Goal: Transaction & Acquisition: Obtain resource

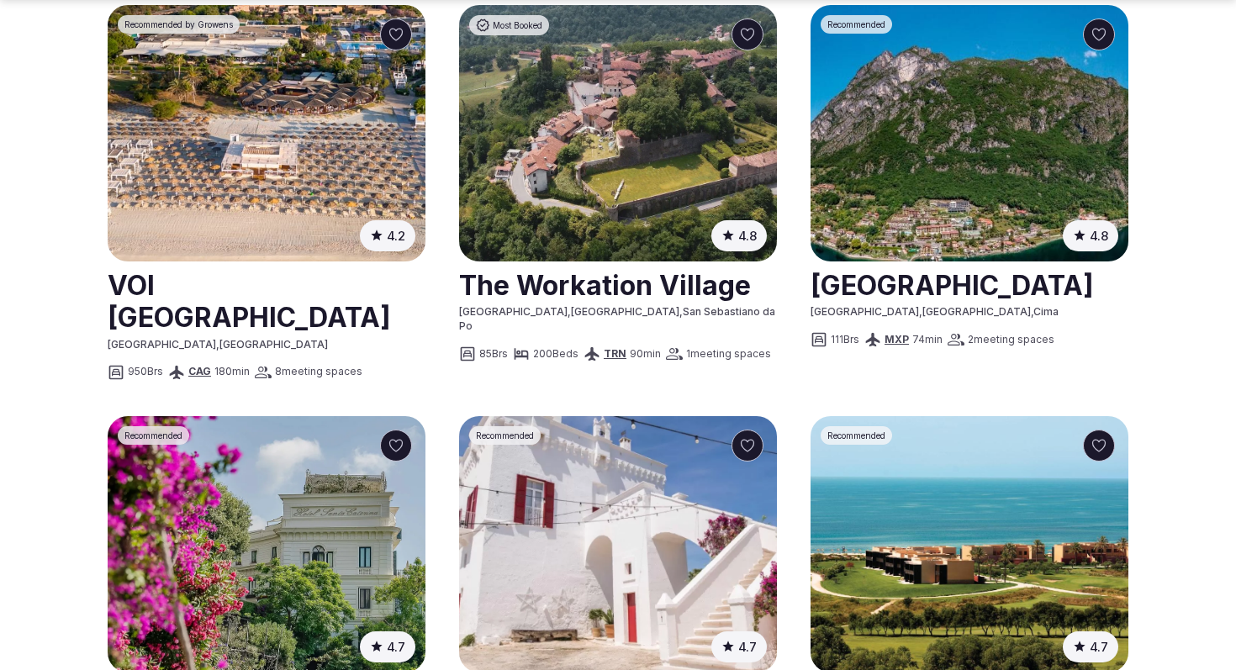
scroll to position [958, 0]
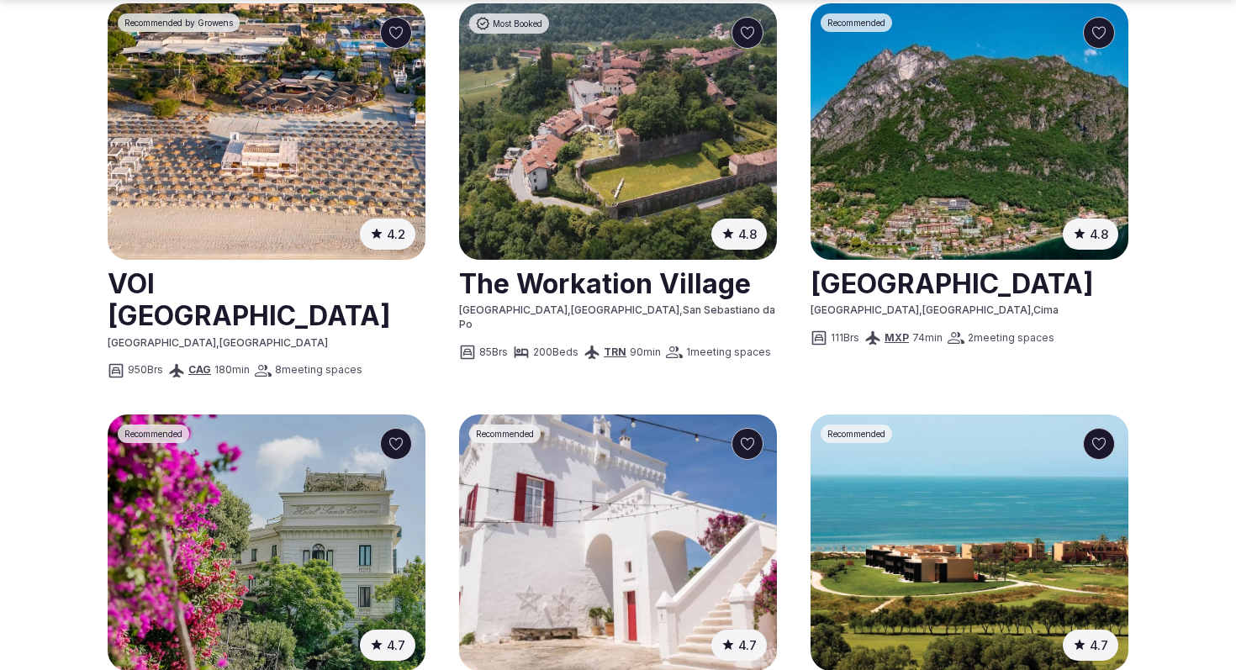
click at [997, 105] on img at bounding box center [970, 131] width 318 height 257
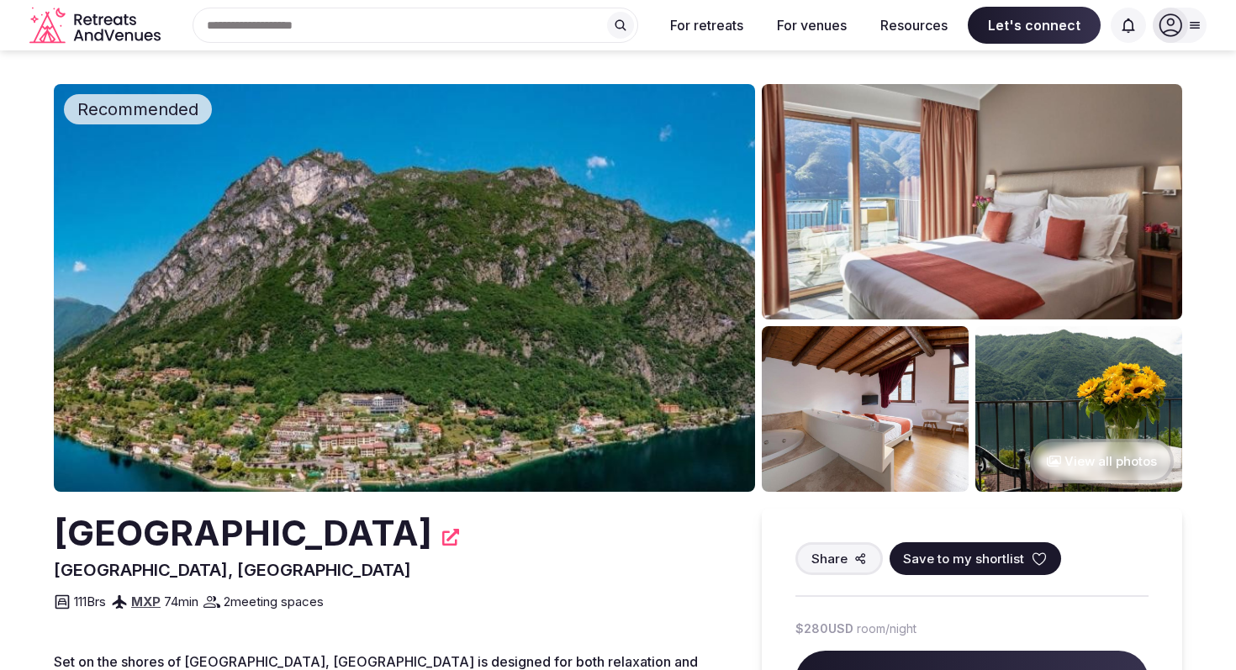
scroll to position [169, 0]
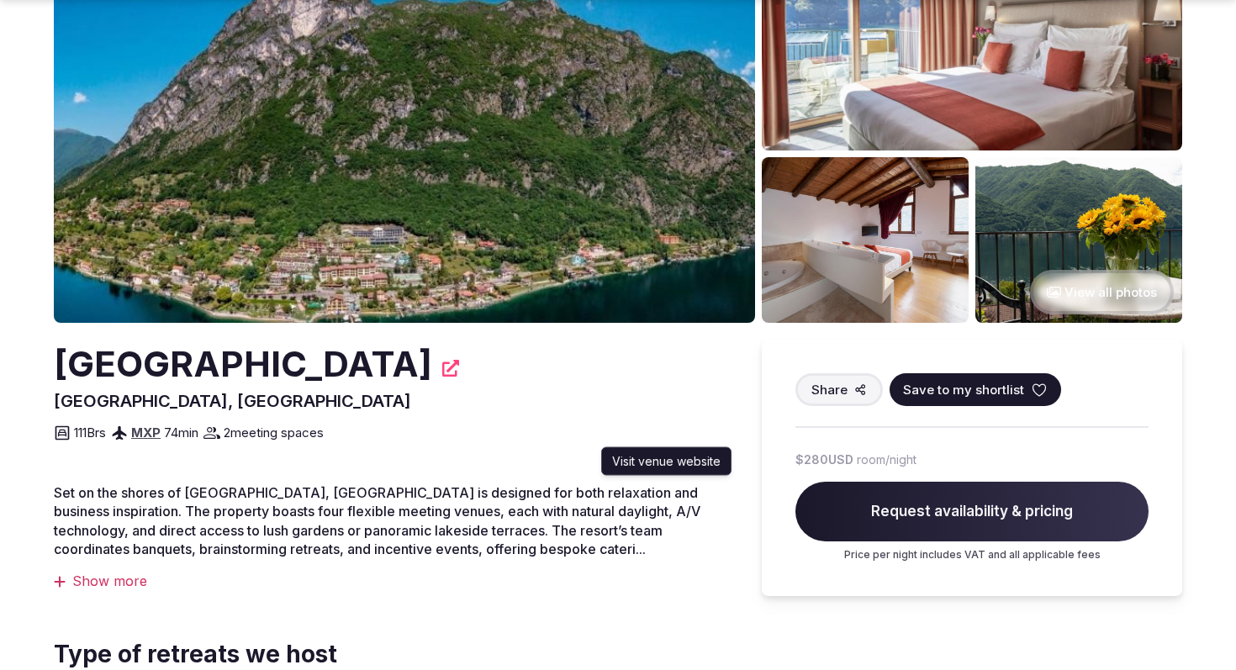
click at [459, 375] on icon at bounding box center [450, 368] width 17 height 17
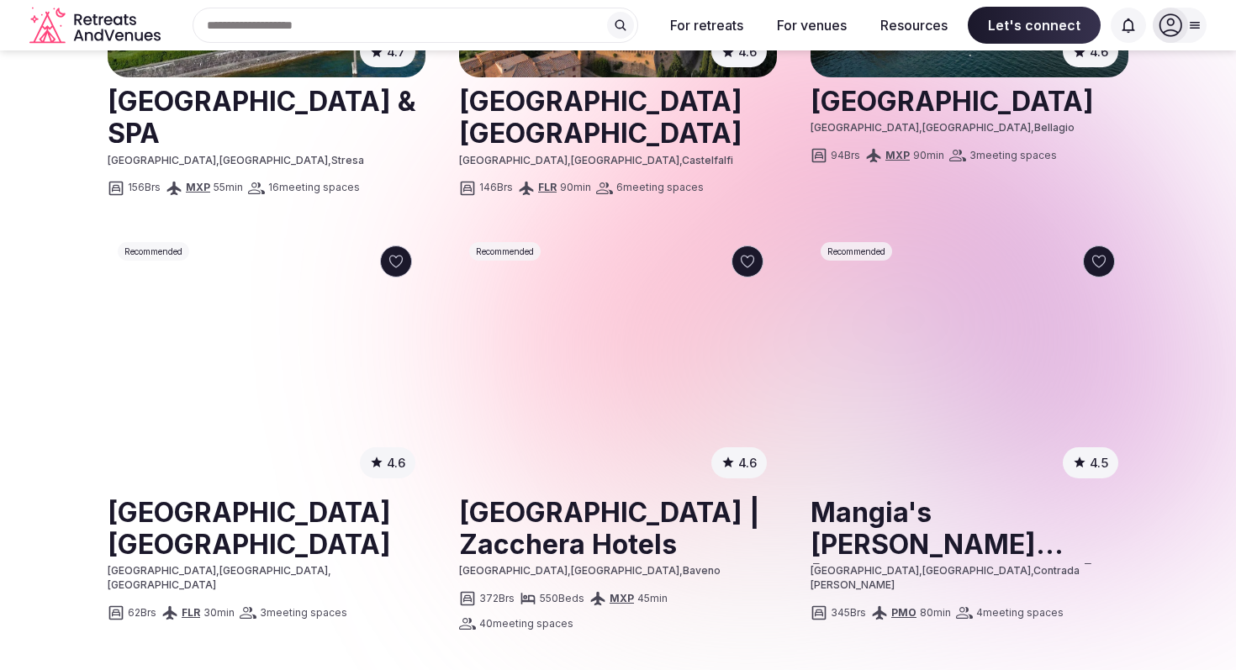
scroll to position [1842, 0]
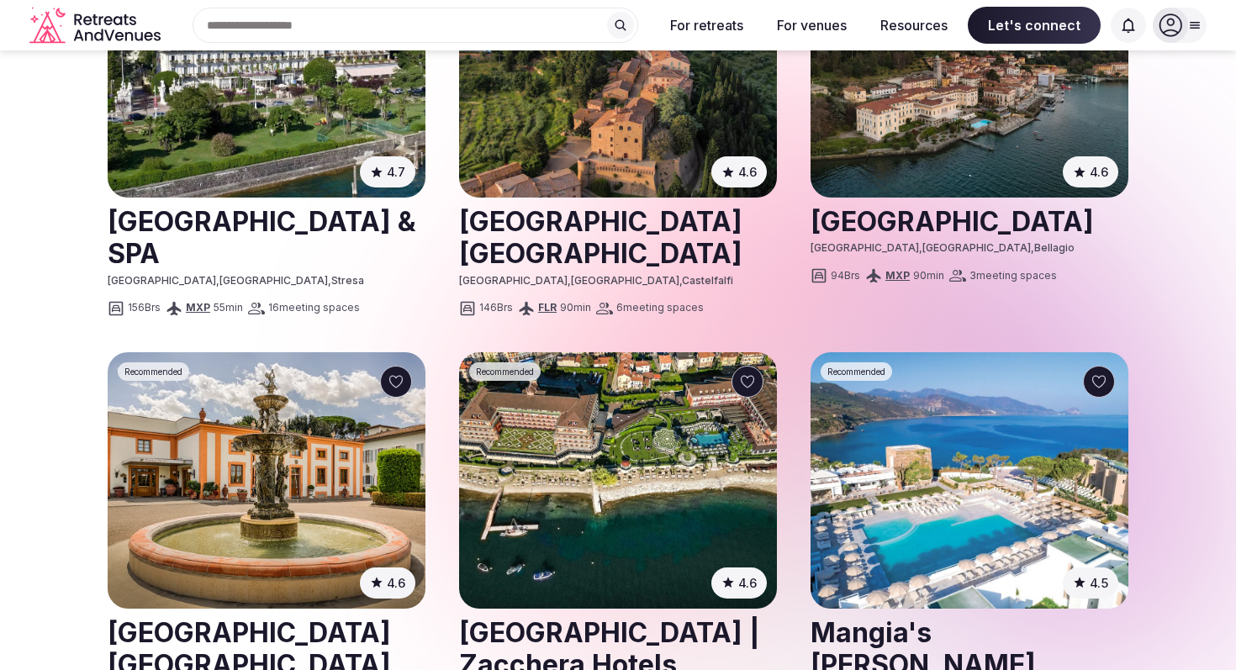
click at [679, 352] on img at bounding box center [618, 480] width 318 height 257
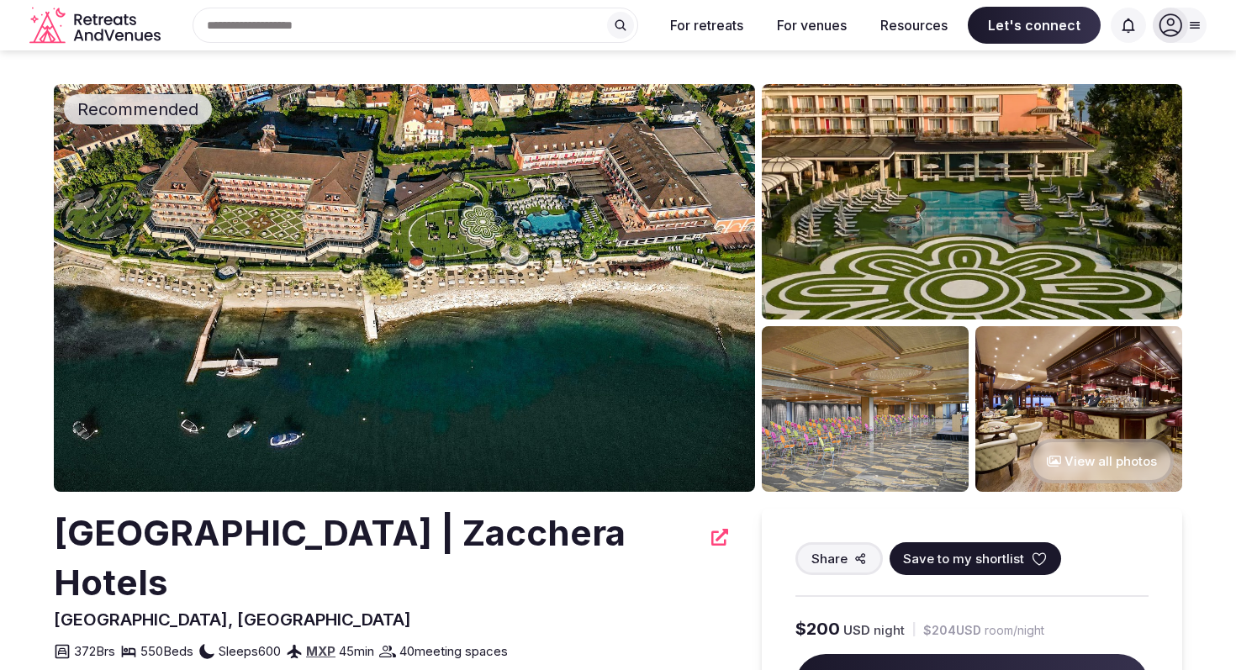
click at [712, 537] on icon at bounding box center [720, 537] width 17 height 17
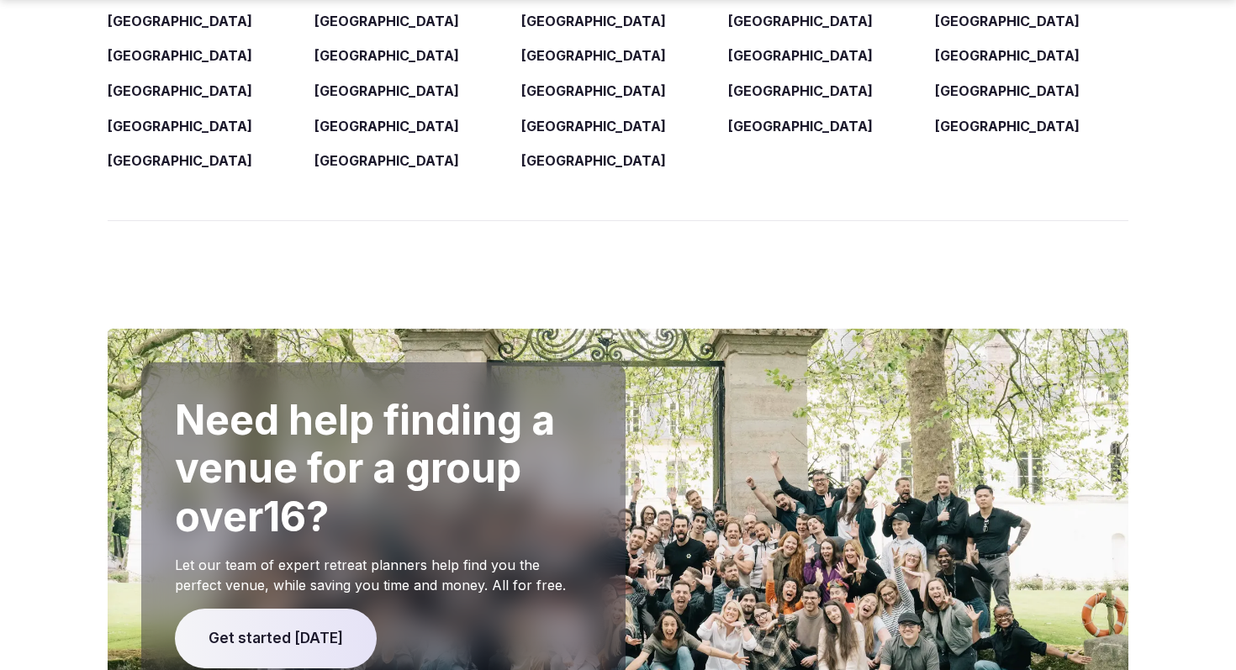
scroll to position [2808, 0]
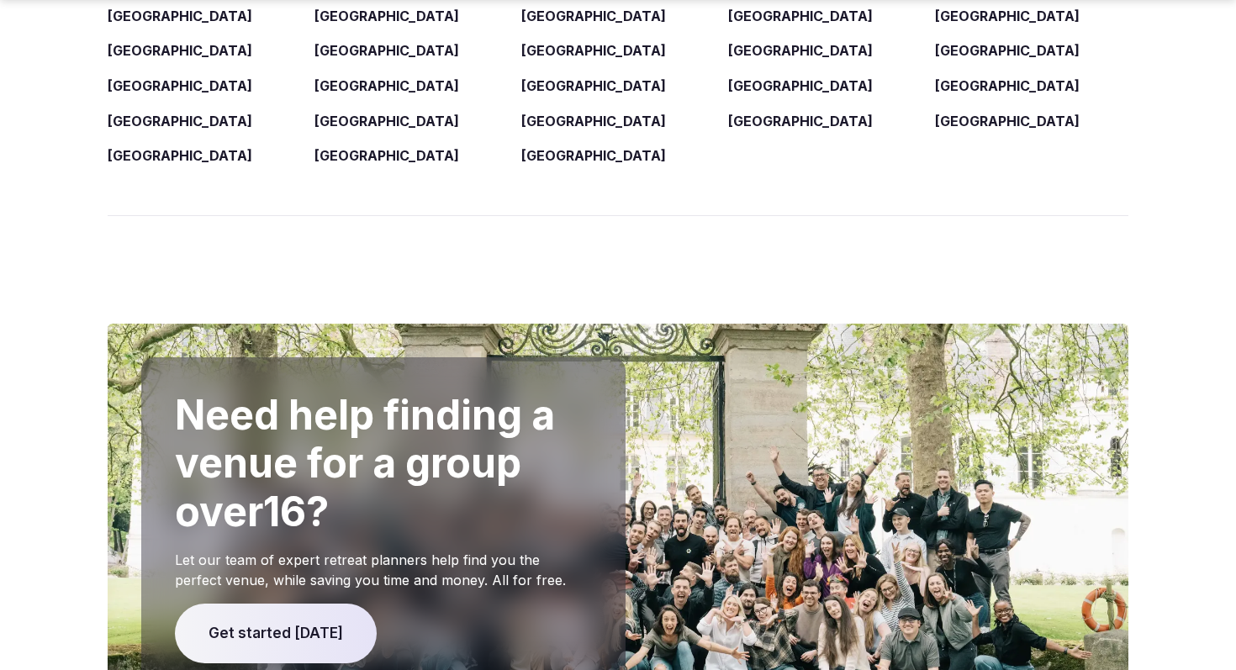
click at [317, 604] on span "Get started [DATE]" at bounding box center [276, 634] width 202 height 61
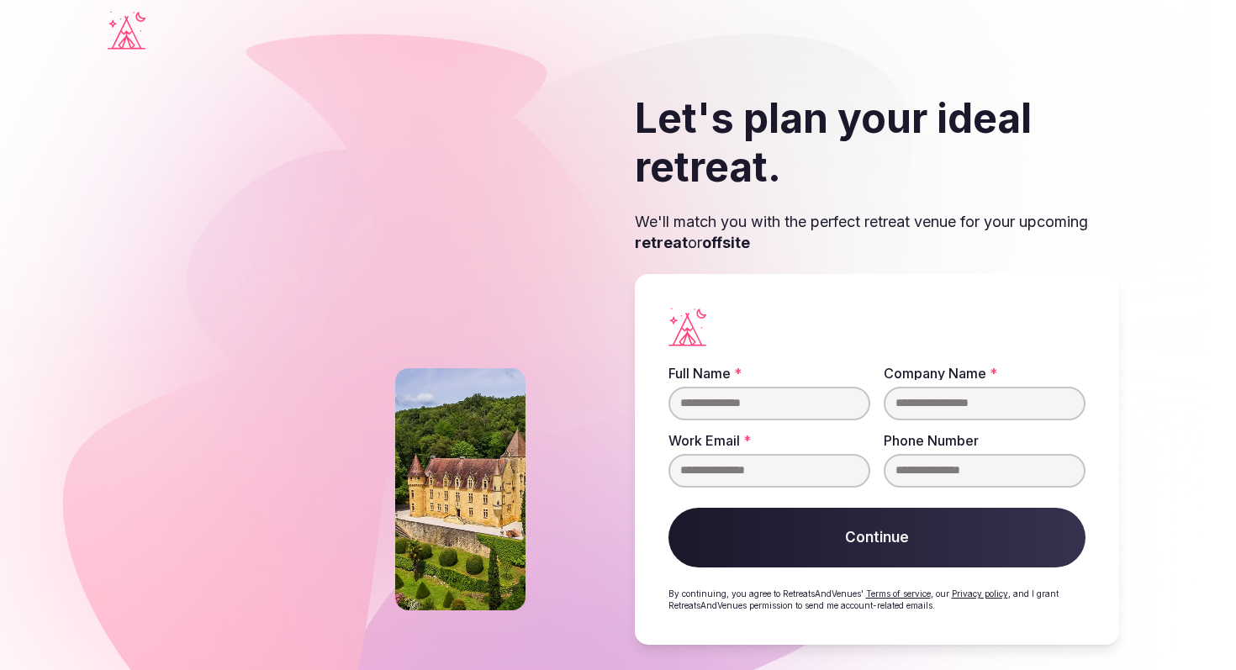
scroll to position [8, 0]
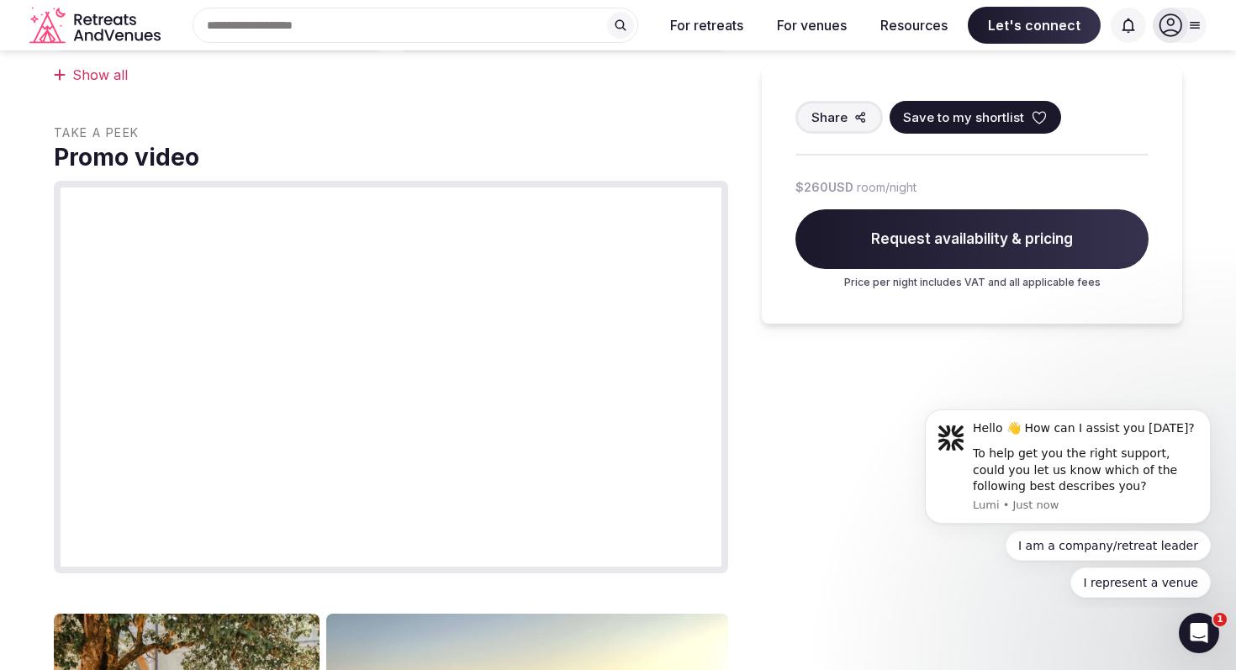
scroll to position [966, 0]
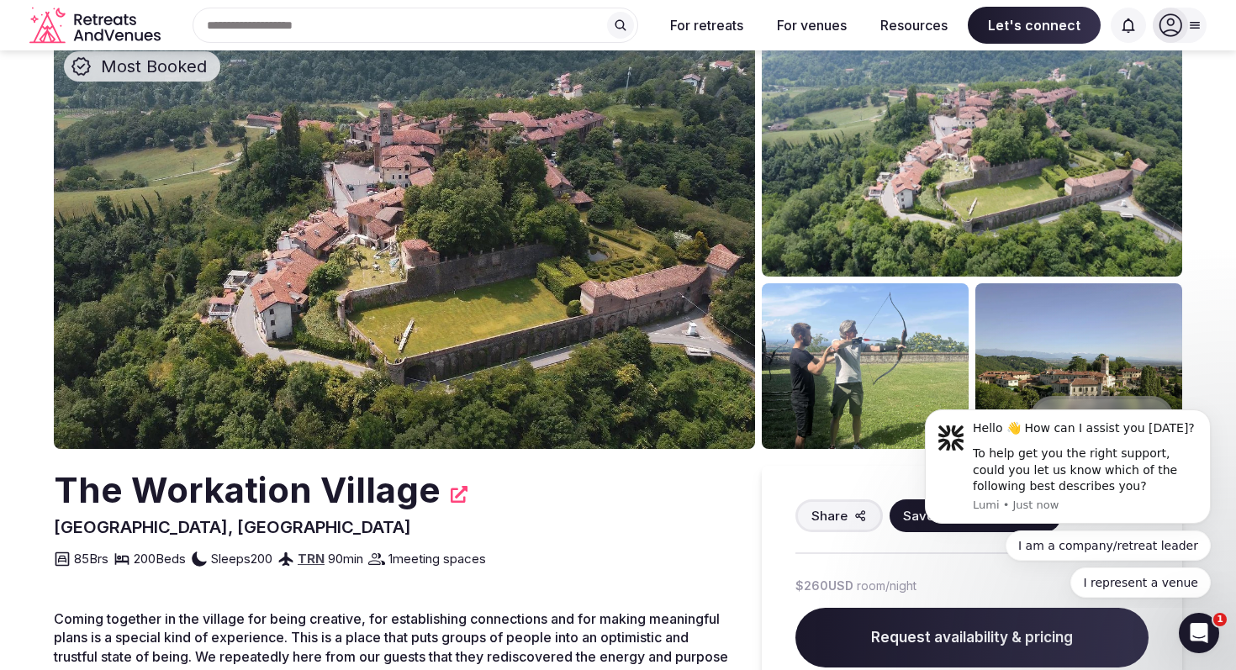
click at [349, 236] on img at bounding box center [404, 245] width 701 height 408
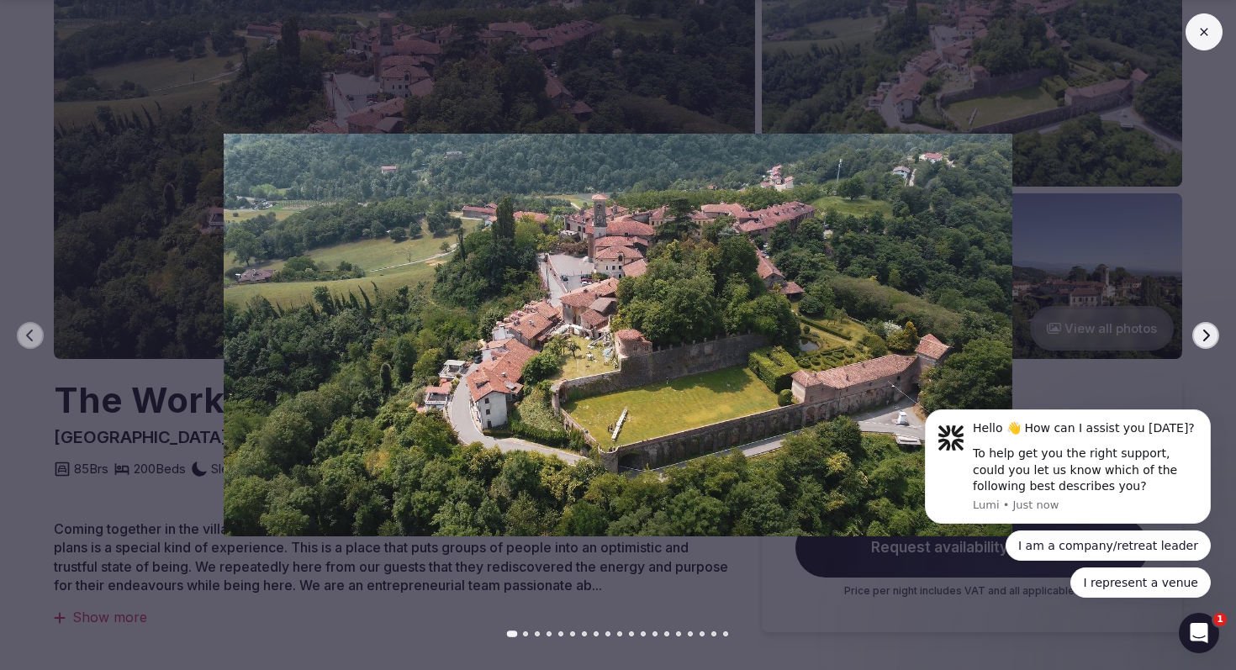
scroll to position [233, 0]
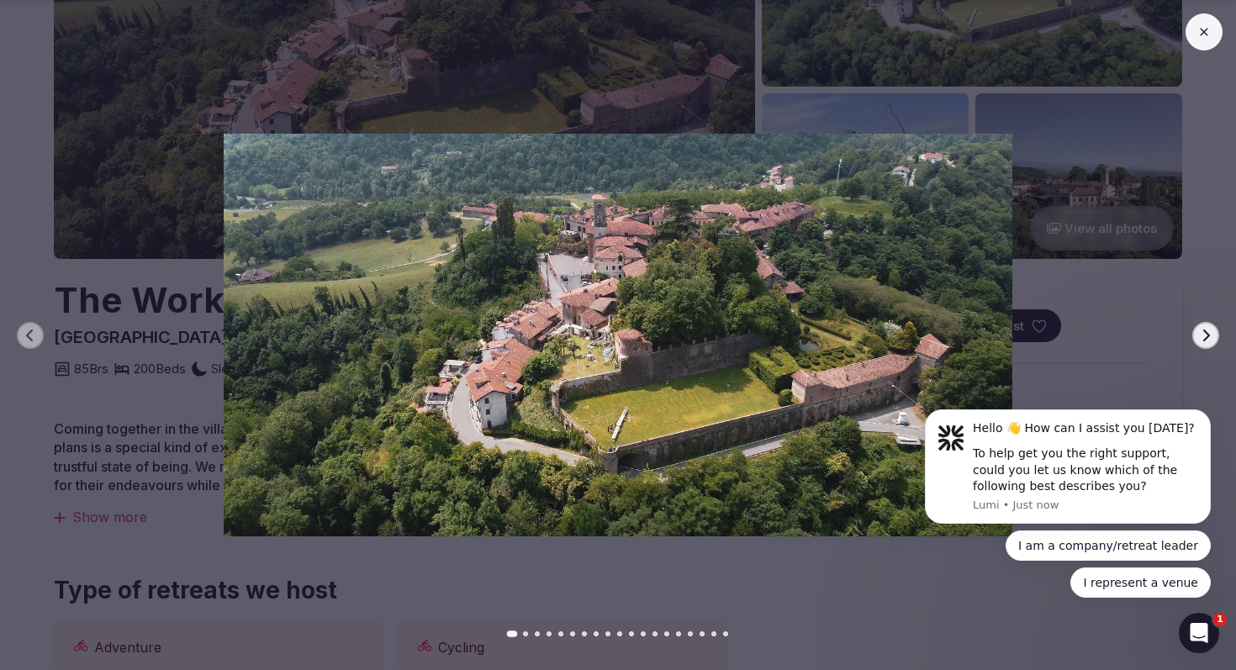
click at [1212, 40] on button at bounding box center [1204, 31] width 37 height 37
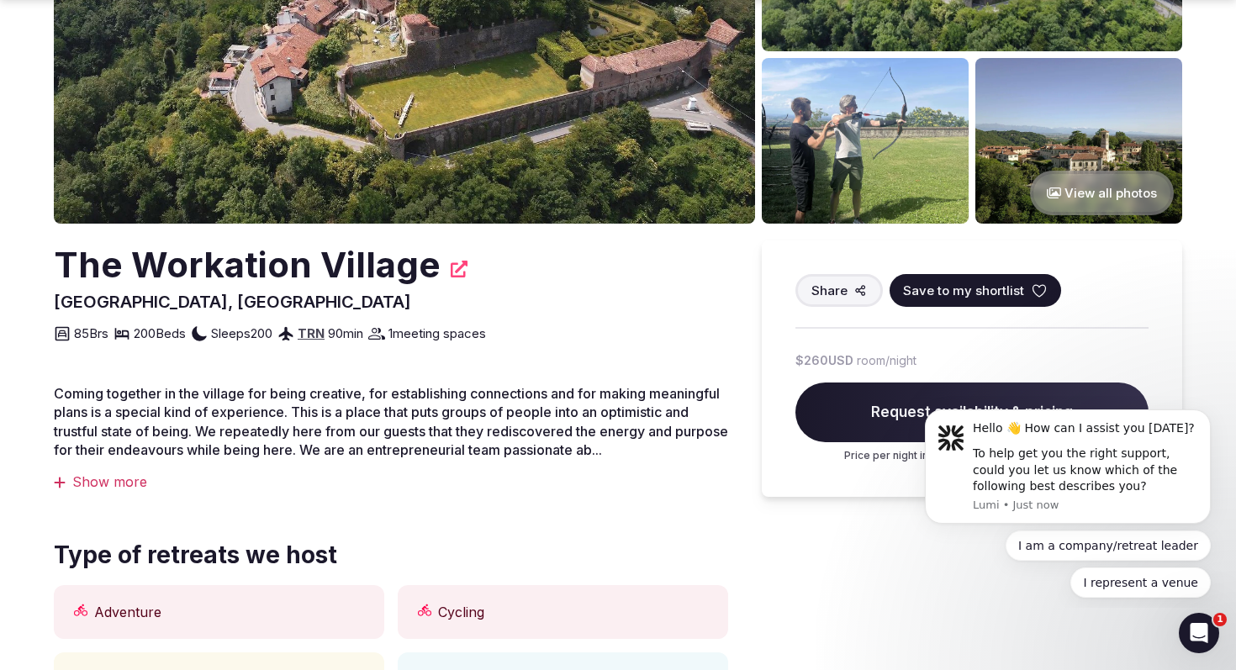
scroll to position [273, 0]
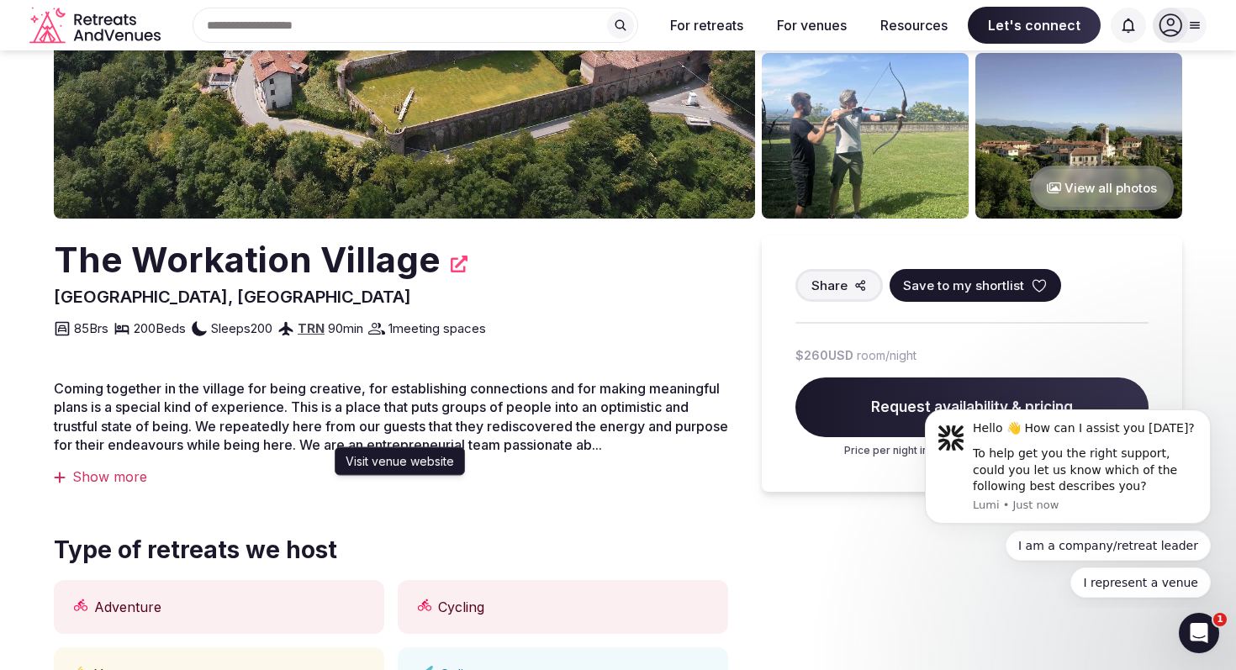
click at [457, 267] on icon at bounding box center [459, 264] width 17 height 17
